Goal: Task Accomplishment & Management: Use online tool/utility

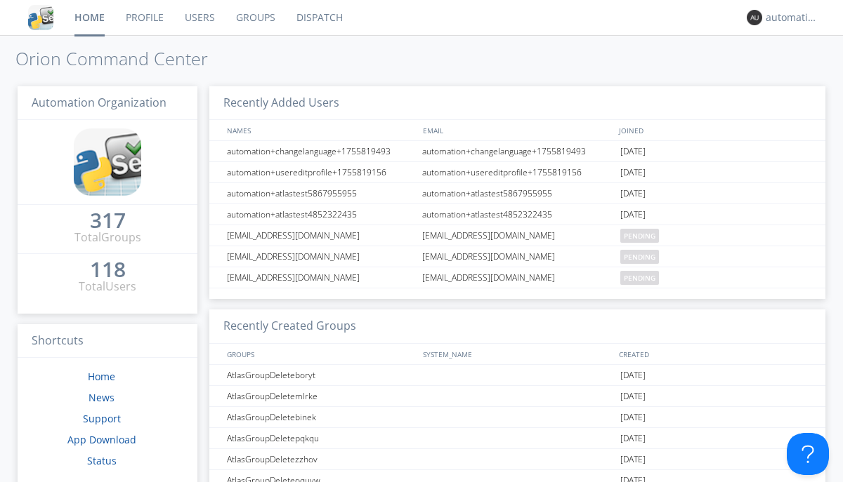
click at [318, 18] on link "Dispatch" at bounding box center [319, 17] width 67 height 35
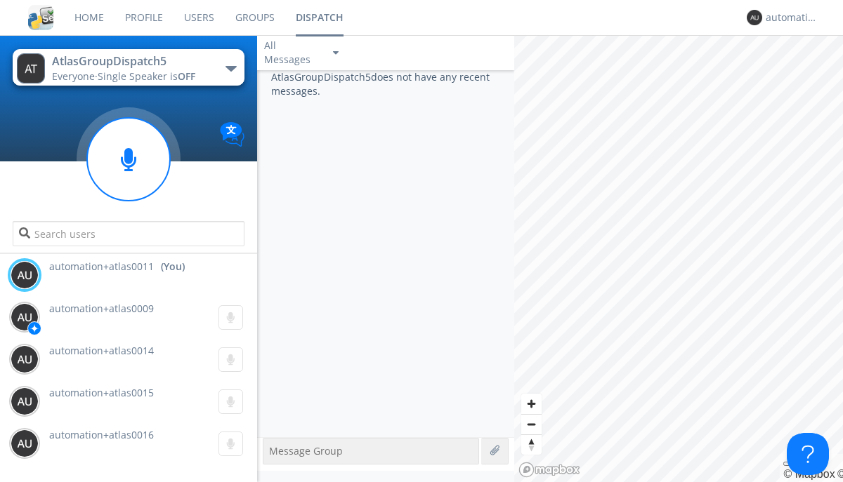
click at [230, 68] on div "button" at bounding box center [230, 69] width 11 height 6
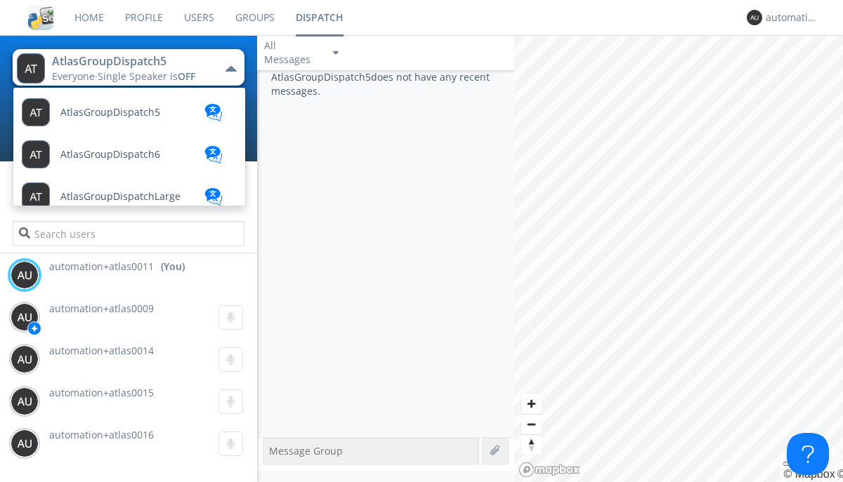
click at [109, 150] on span "AtlasGroupDispatch6" at bounding box center [110, 155] width 100 height 11
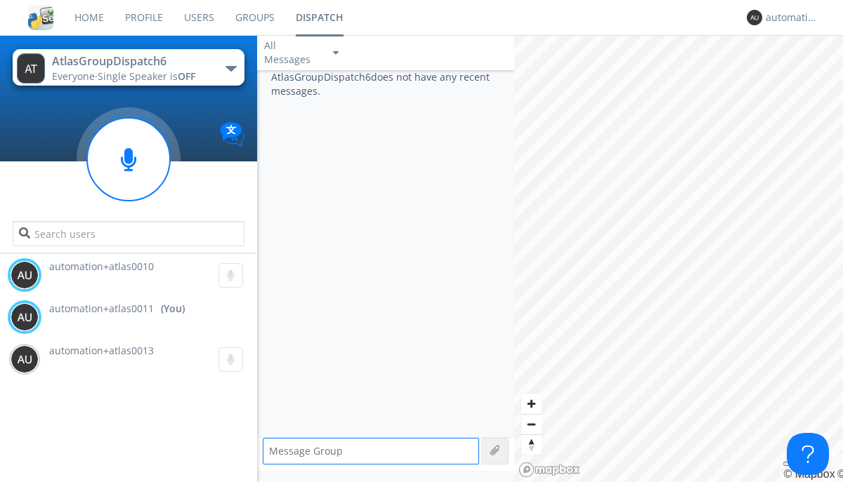
click at [230, 68] on div "button" at bounding box center [230, 69] width 11 height 6
click at [0, 0] on span "AtlasGroupDispatch5" at bounding box center [0, 0] width 0 height 0
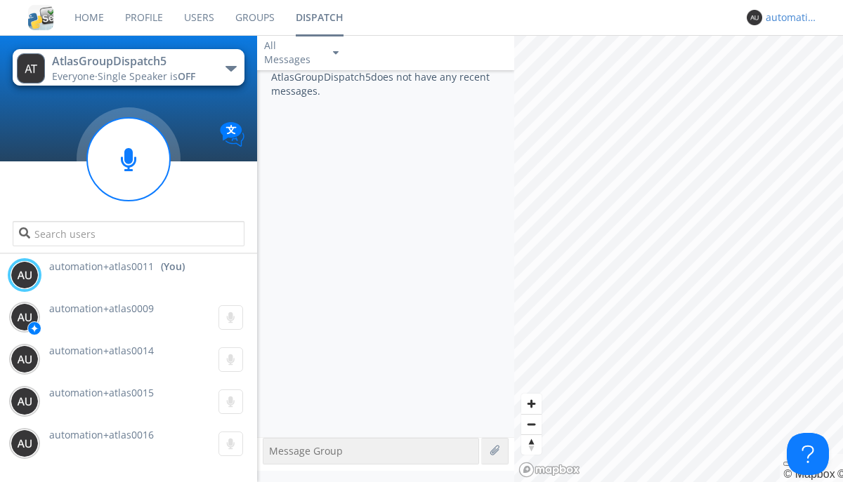
click at [788, 18] on div "automation+atlas0011" at bounding box center [791, 18] width 53 height 14
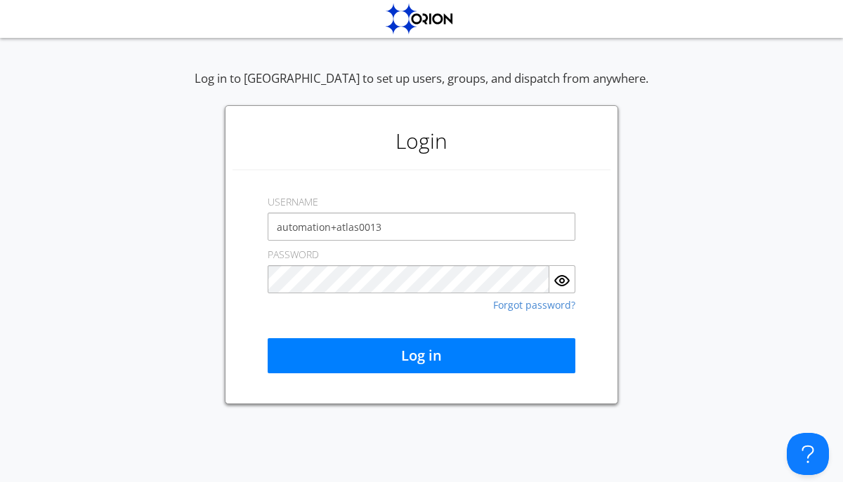
type input "automation+atlas0013"
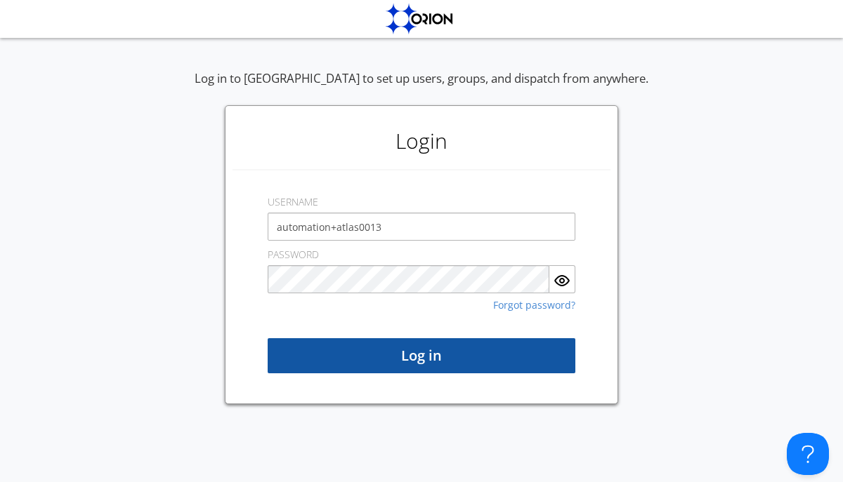
click at [421, 356] on button "Log in" at bounding box center [422, 355] width 308 height 35
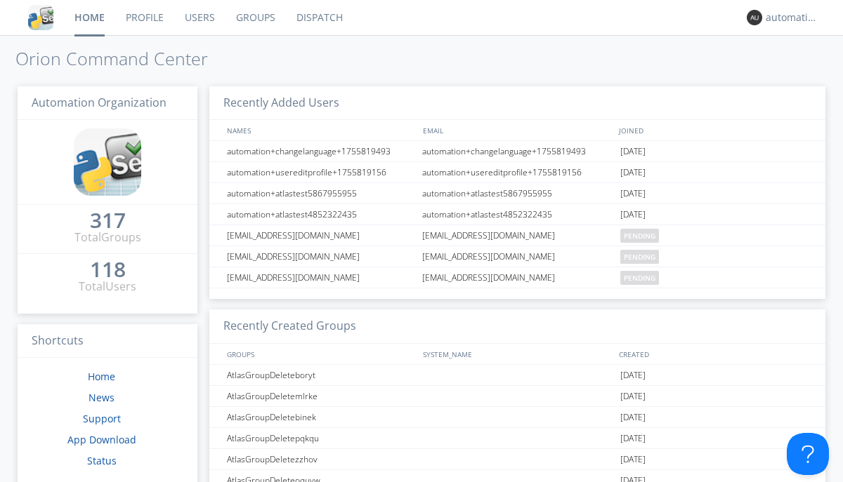
click at [318, 18] on link "Dispatch" at bounding box center [319, 17] width 67 height 35
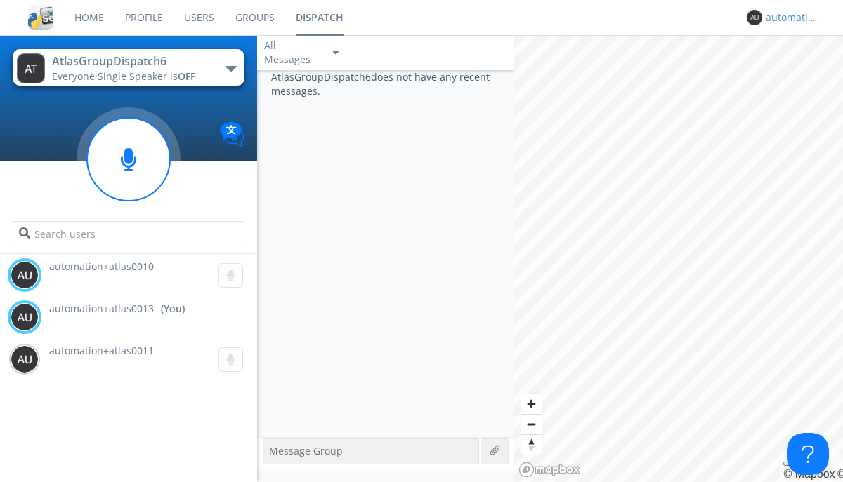
click at [788, 18] on div "automation+atlas0013" at bounding box center [791, 18] width 53 height 14
